Goal: Transaction & Acquisition: Purchase product/service

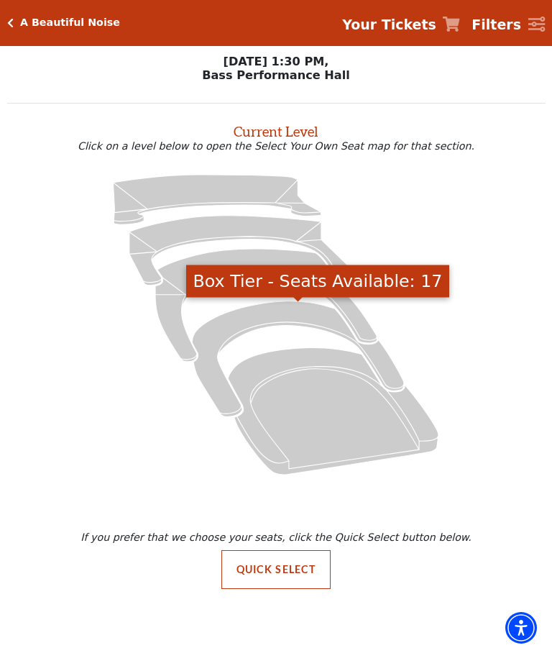
click at [303, 312] on icon "Box Tier - Seats Available: 17" at bounding box center [298, 359] width 212 height 116
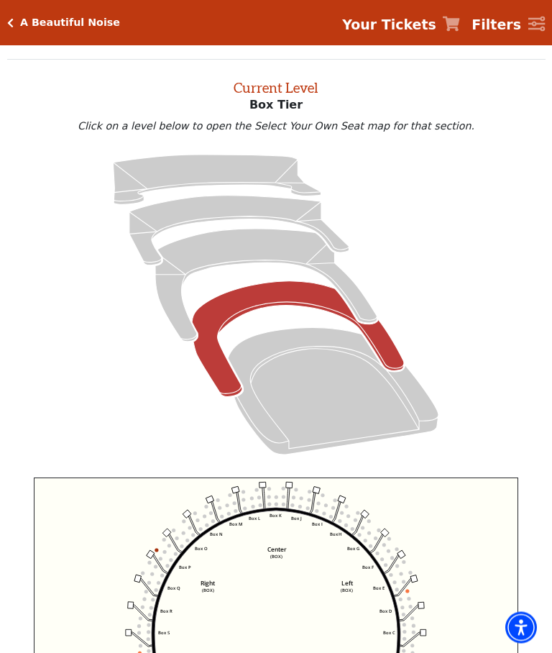
scroll to position [55, 0]
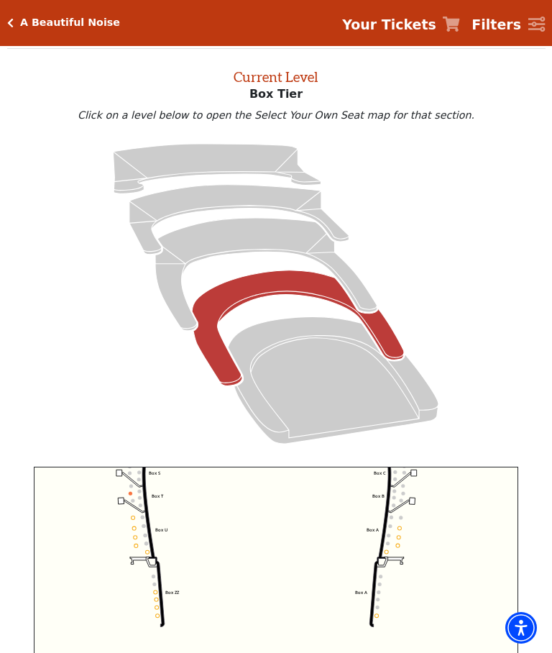
click at [345, 390] on icon "Orchestra / Parterre Circle - Seats Available: 22" at bounding box center [333, 380] width 211 height 127
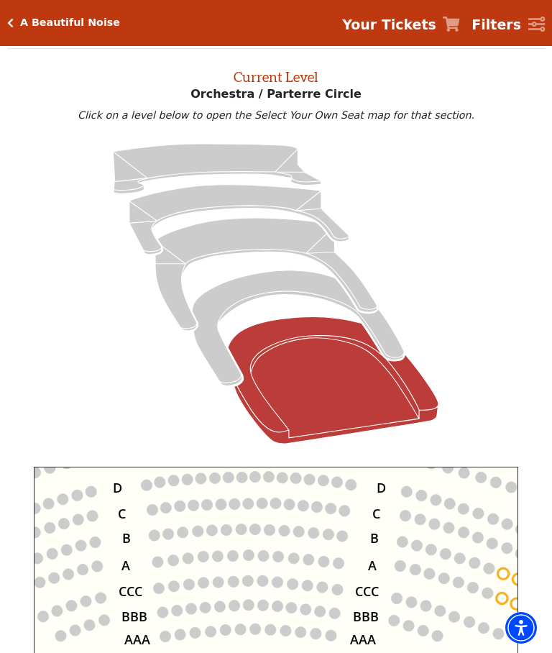
click at [434, 575] on icon "Left (ORPITL) Right (ORPITR) Center (ORPITC) ZZ AA YY BB ZA ZA (ORCL) (ORCR) (O…" at bounding box center [276, 613] width 485 height 292
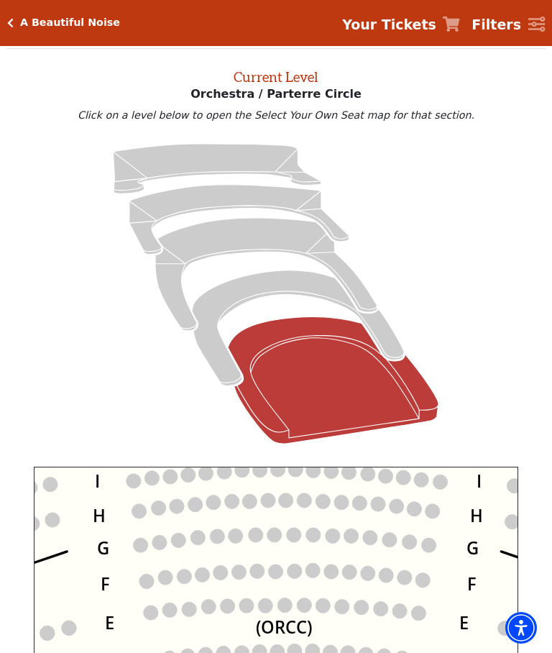
click at [285, 508] on circle at bounding box center [286, 500] width 14 height 14
click at [288, 505] on circle at bounding box center [286, 500] width 14 height 14
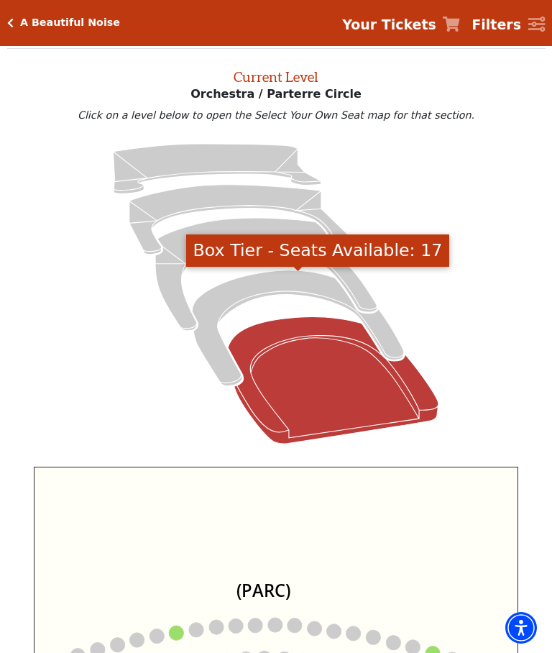
click at [260, 285] on icon "Box Tier - Seats Available: 17" at bounding box center [298, 328] width 212 height 116
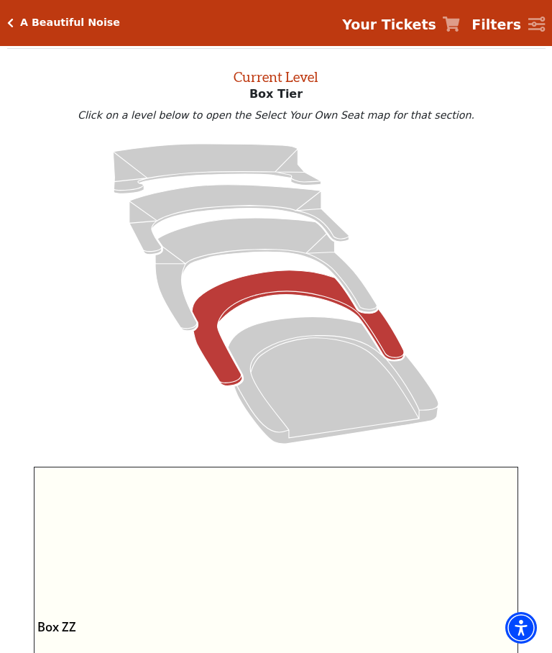
click at [418, 558] on icon "Left (BOX) Right (BOX) Center (BOX) Box ZZ Box U Box T Box S Box R Box Q Box P …" at bounding box center [276, 613] width 485 height 292
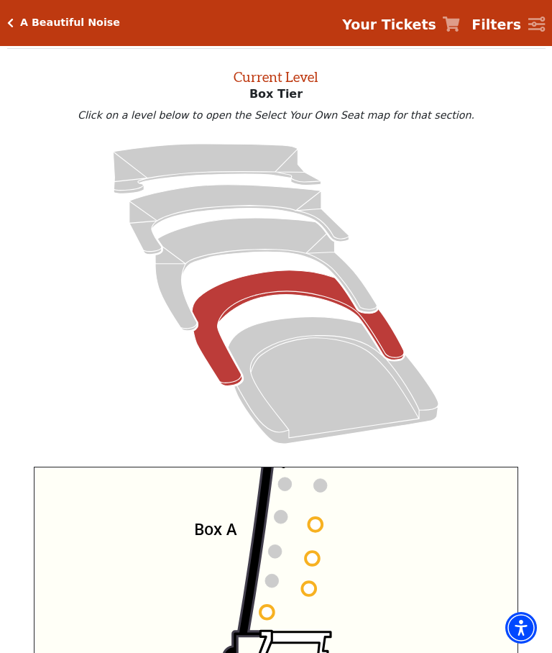
click at [316, 529] on circle at bounding box center [315, 525] width 14 height 14
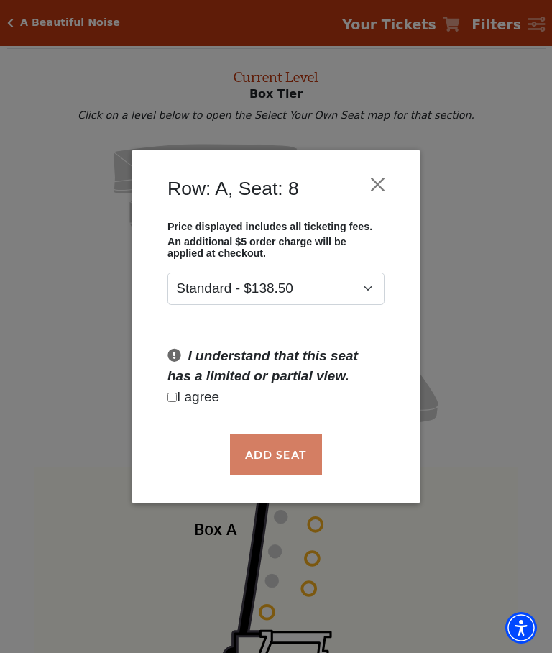
click at [385, 179] on button "Close" at bounding box center [378, 184] width 27 height 27
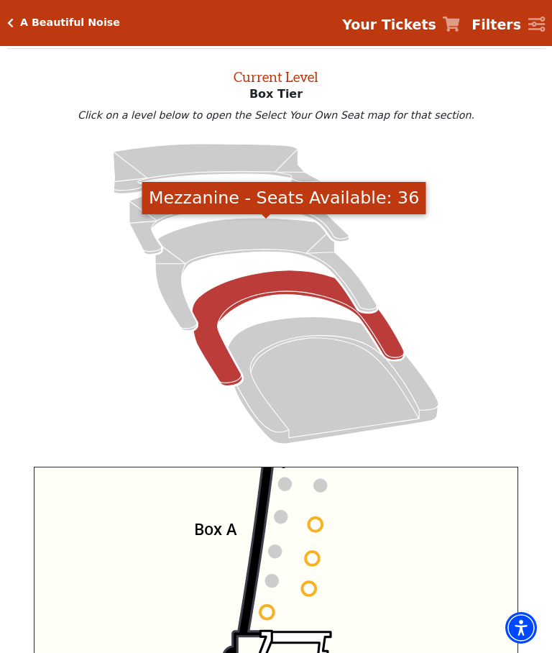
click at [254, 242] on icon "Mezzanine - Seats Available: 36" at bounding box center [265, 274] width 221 height 113
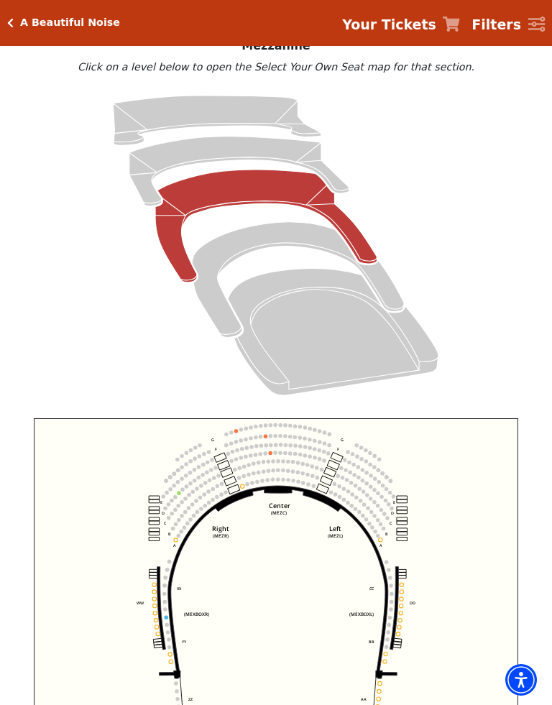
scroll to position [108, 0]
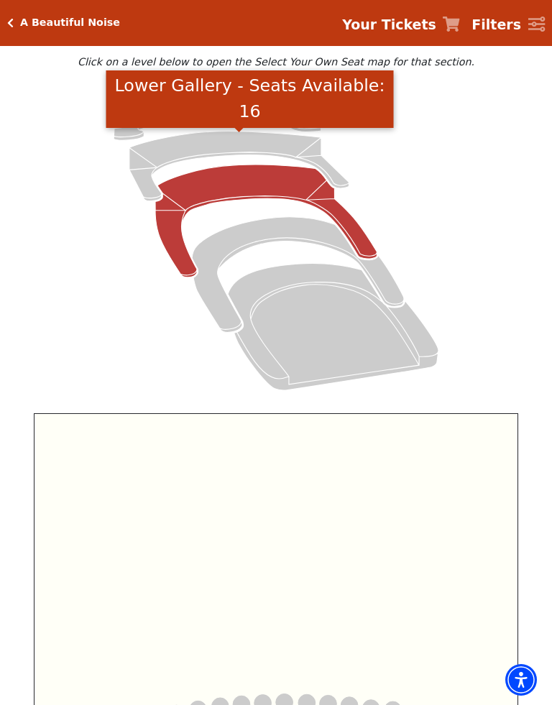
click at [233, 142] on icon "Lower Gallery - Seats Available: 16" at bounding box center [239, 167] width 220 height 70
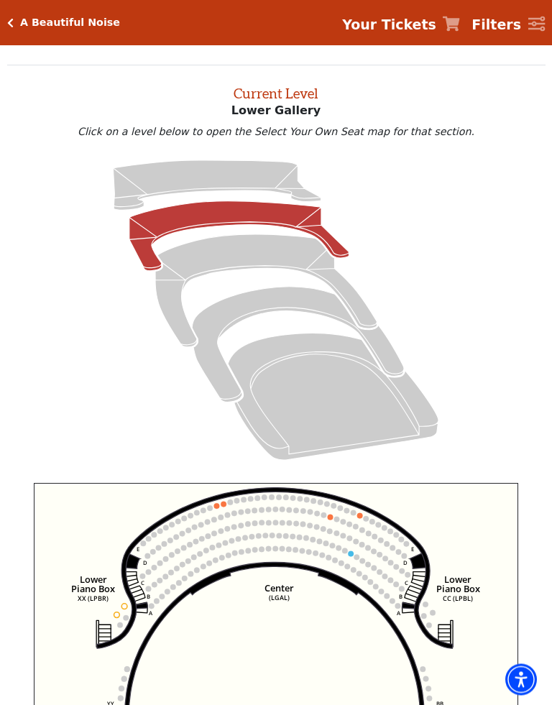
scroll to position [55, 0]
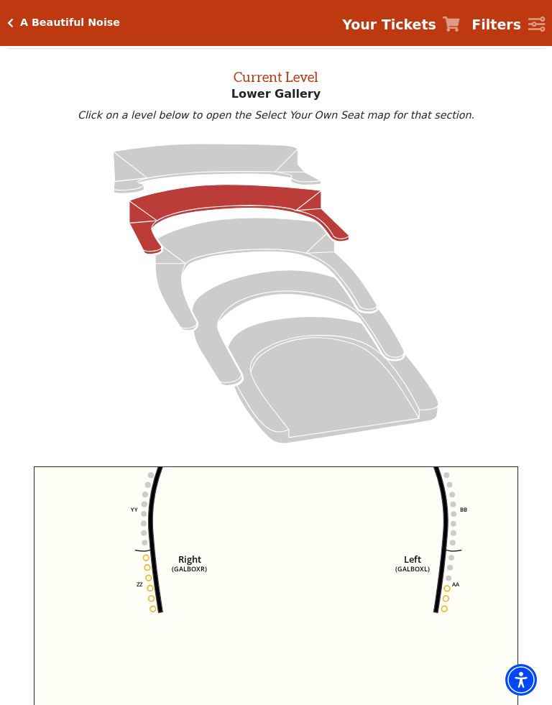
click at [41, 22] on h5 "A Beautiful Noise" at bounding box center [70, 23] width 100 height 12
click at [27, 26] on h5 "A Beautiful Noise" at bounding box center [70, 23] width 100 height 12
click at [20, 22] on h5 "A Beautiful Noise" at bounding box center [70, 23] width 100 height 12
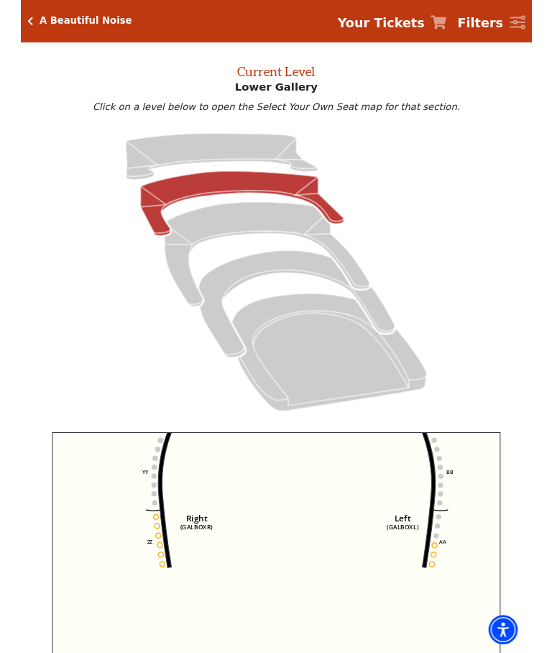
scroll to position [0, 0]
